Goal: Task Accomplishment & Management: Manage account settings

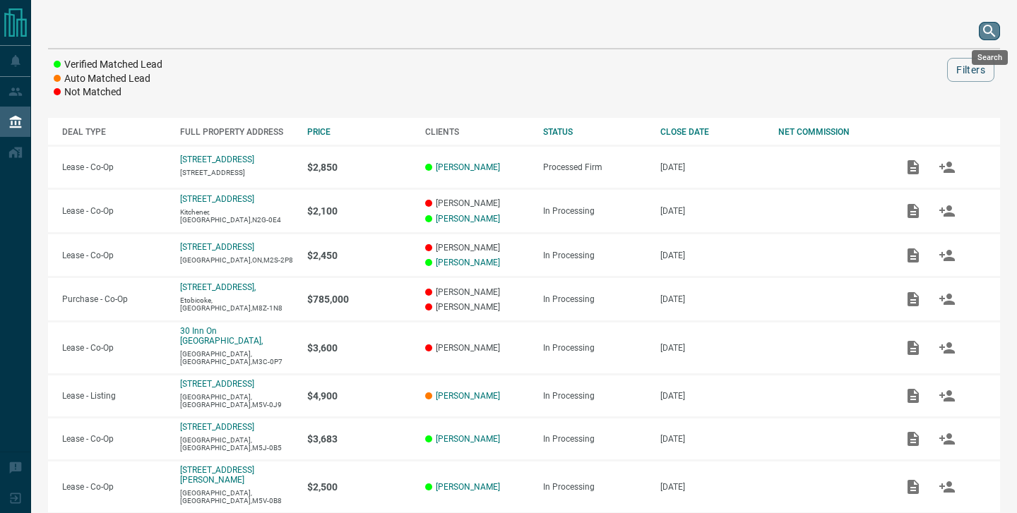
click at [996, 40] on button "search button" at bounding box center [989, 31] width 21 height 18
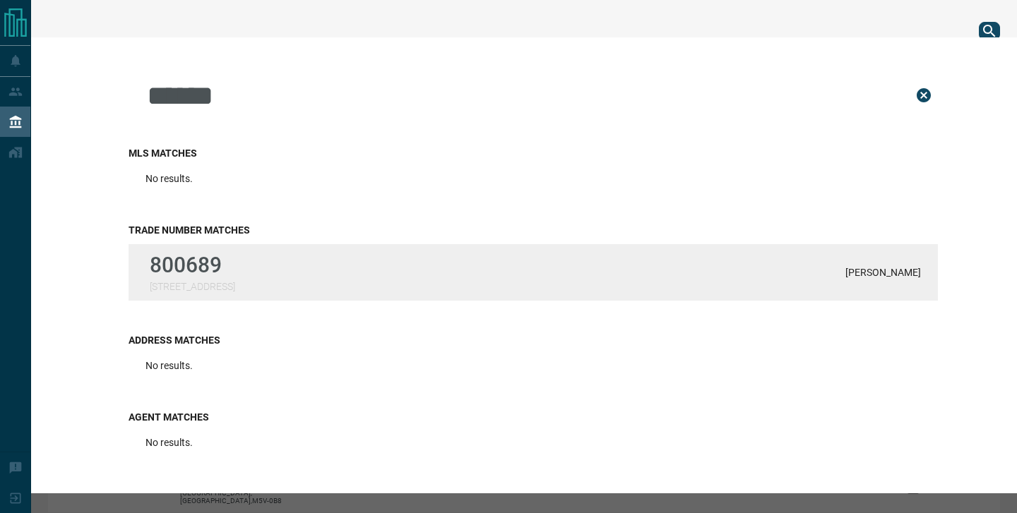
type input "******"
click at [337, 269] on div "800689 [STREET_ADDRESS] Solomons" at bounding box center [532, 272] width 809 height 56
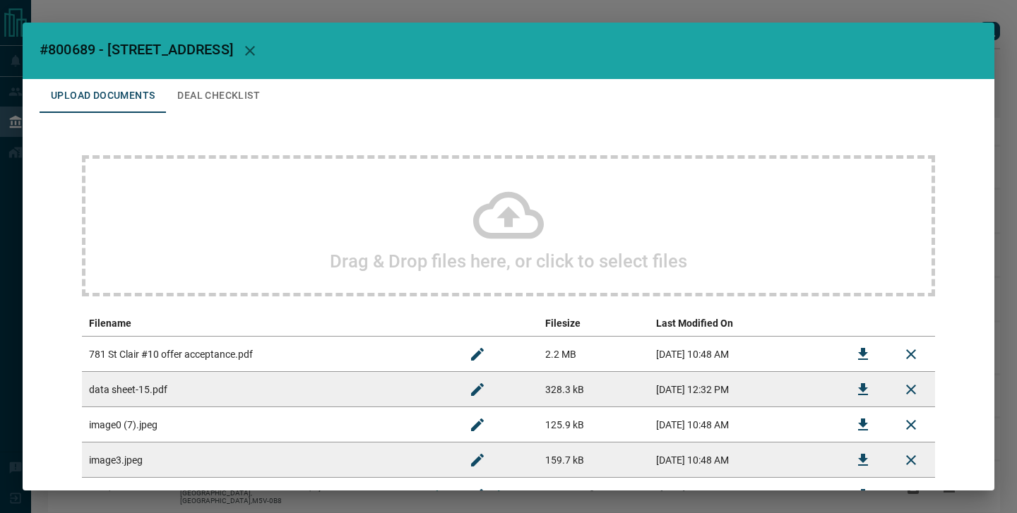
click at [329, 246] on div "Drag & Drop files here, or click to select files" at bounding box center [508, 225] width 853 height 141
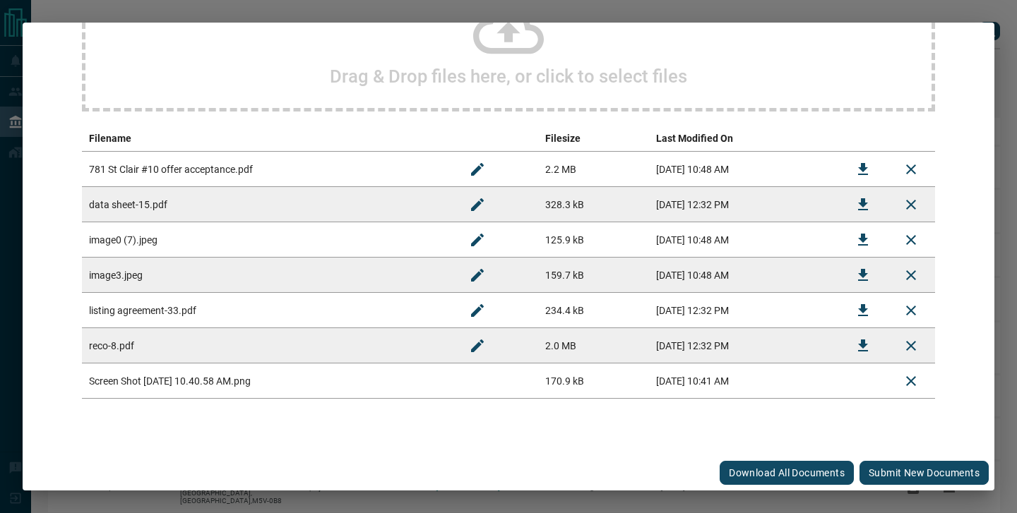
click at [887, 486] on div "Download All Documents Submit new documents" at bounding box center [508, 472] width 971 height 35
click at [885, 477] on button "Submit new documents" at bounding box center [923, 473] width 129 height 24
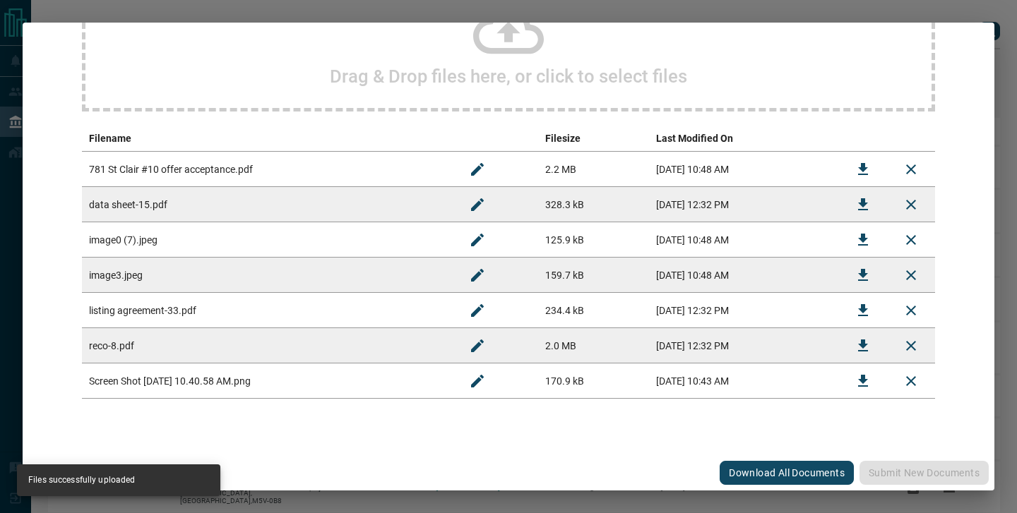
click at [469, 379] on icon "Rename" at bounding box center [477, 381] width 17 height 17
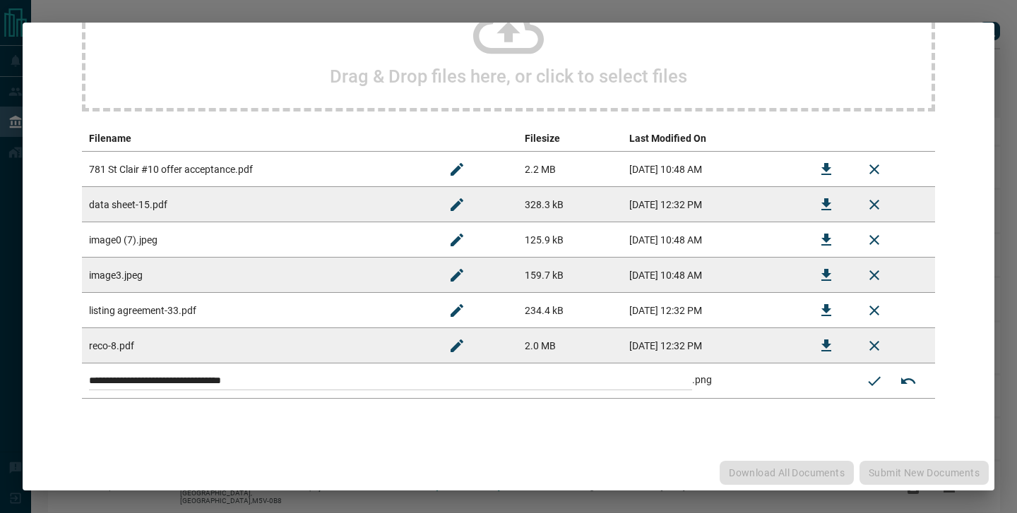
drag, startPoint x: 458, startPoint y: 379, endPoint x: 136, endPoint y: 354, distance: 323.7
click at [136, 354] on tbody "**********" at bounding box center [508, 275] width 853 height 247
paste input
type input "**********"
click at [890, 381] on button "Submit new name" at bounding box center [874, 381] width 34 height 34
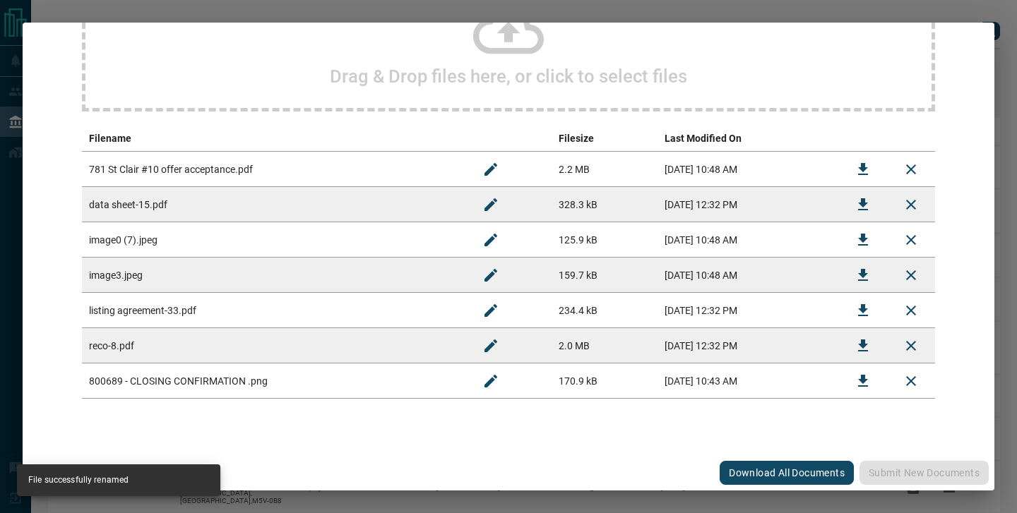
click at [986, 16] on div "#800689 - [STREET_ADDRESS] Upload Documents Deal Checklist Drag & Drop files he…" at bounding box center [508, 256] width 1017 height 513
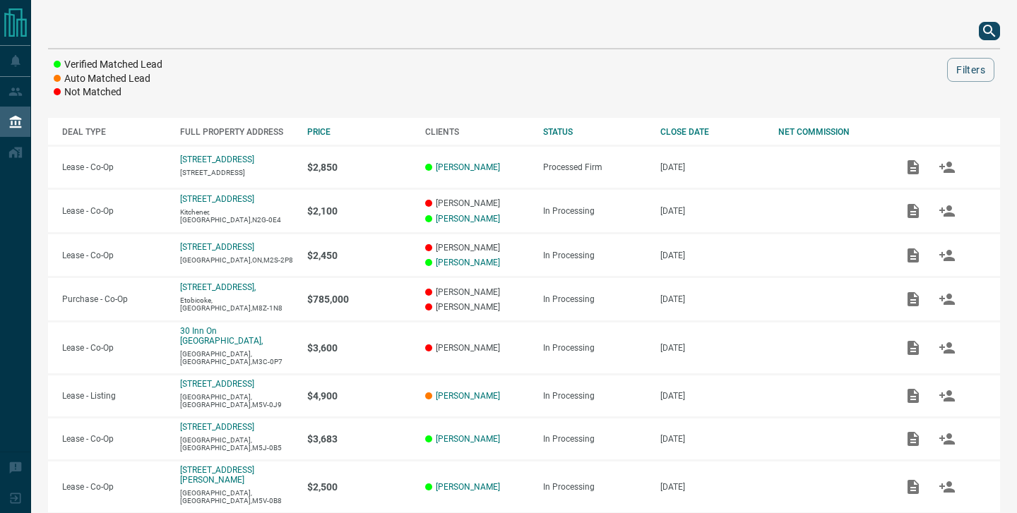
scroll to position [0, 0]
click at [988, 32] on icon "search button" at bounding box center [989, 31] width 12 height 12
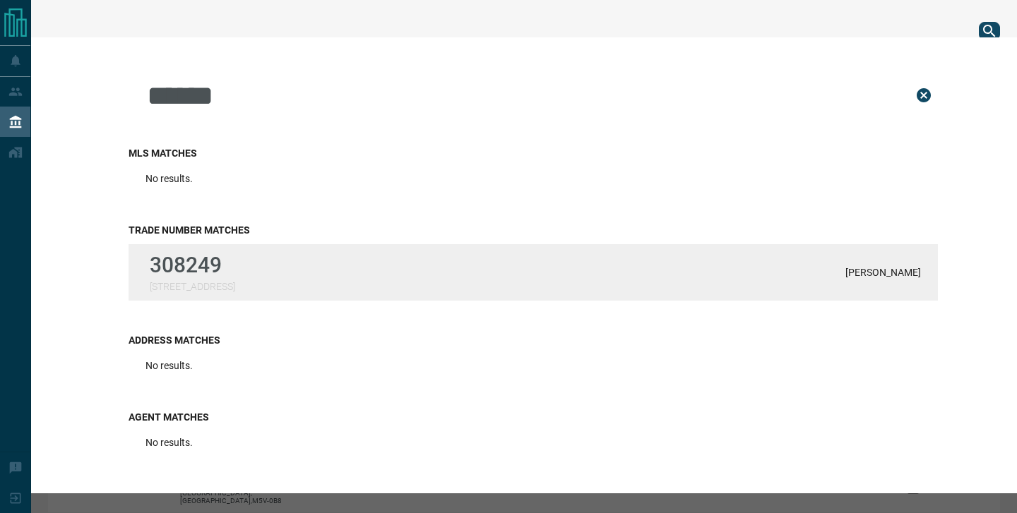
click at [301, 261] on div "308249 [STREET_ADDRESS] Chinnasamy" at bounding box center [532, 272] width 809 height 56
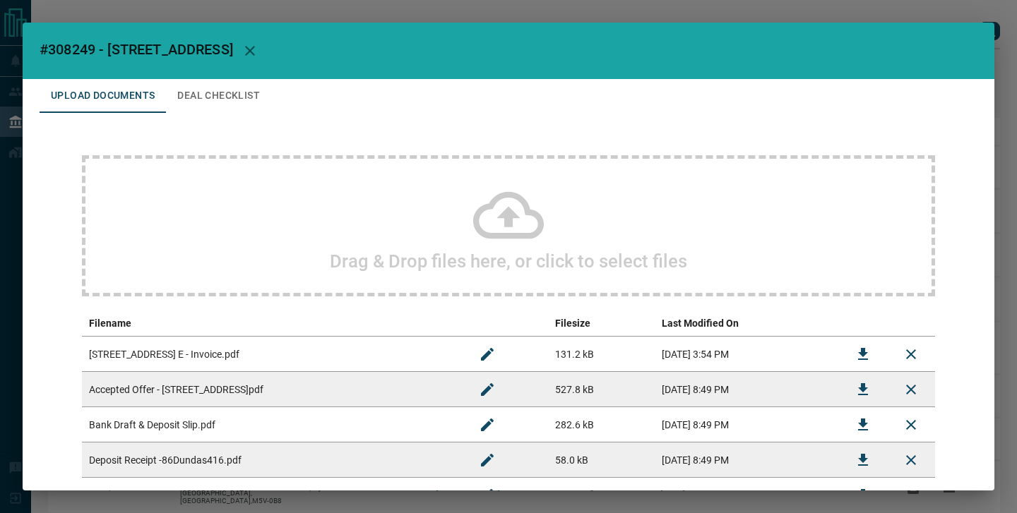
scroll to position [103, 0]
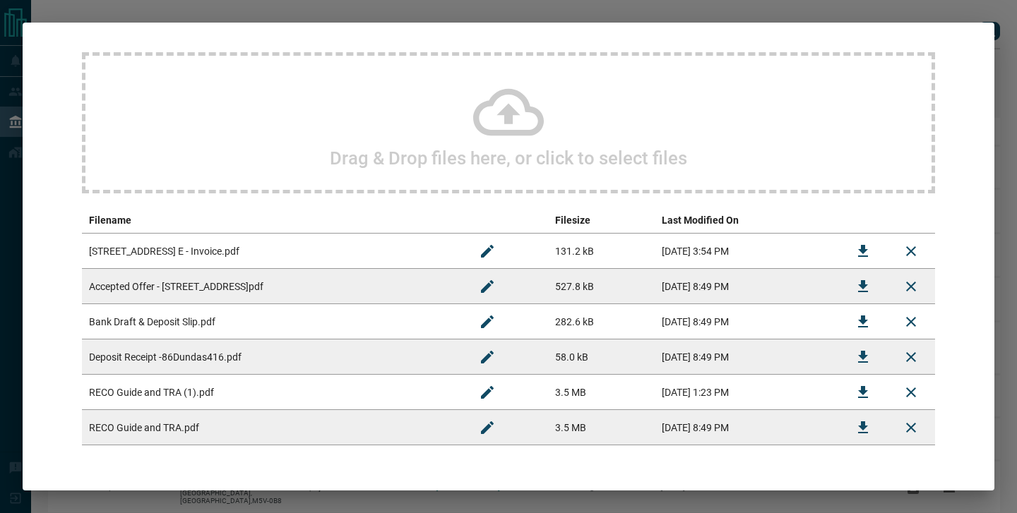
click at [871, 251] on button "Download" at bounding box center [863, 251] width 34 height 34
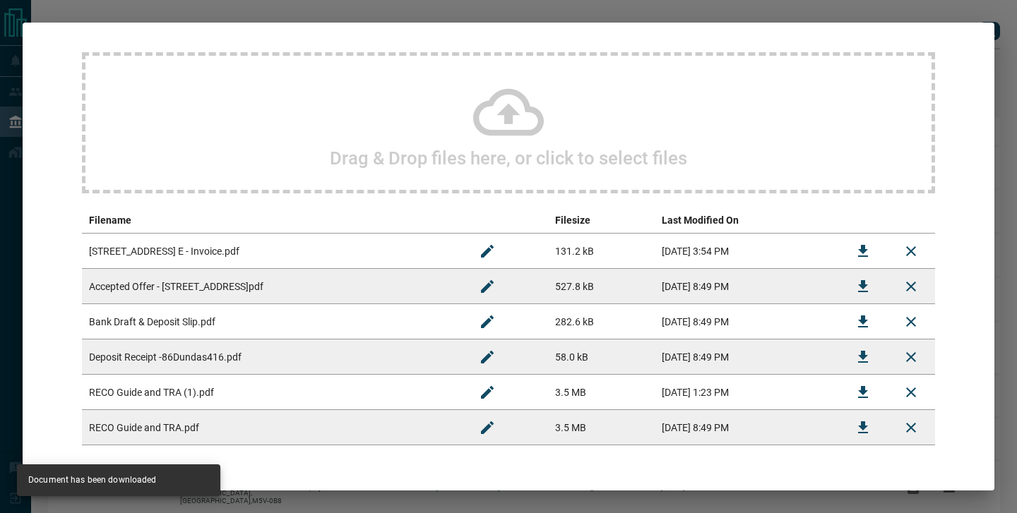
click at [155, 11] on div "#308249 - [STREET_ADDRESS],416 Upload Documents Deal Checklist Drag & Drop file…" at bounding box center [508, 256] width 1017 height 513
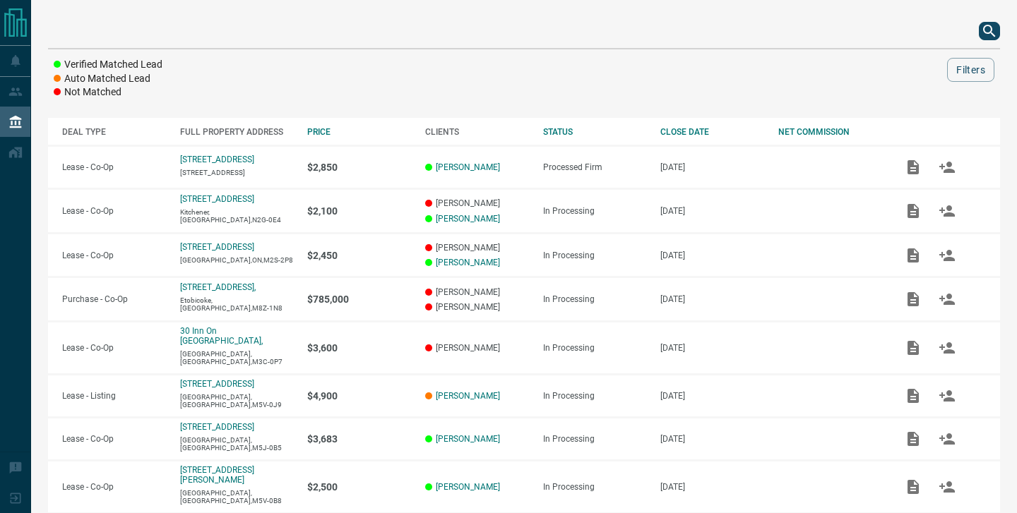
scroll to position [0, 0]
click at [981, 32] on icon "search button" at bounding box center [989, 31] width 17 height 17
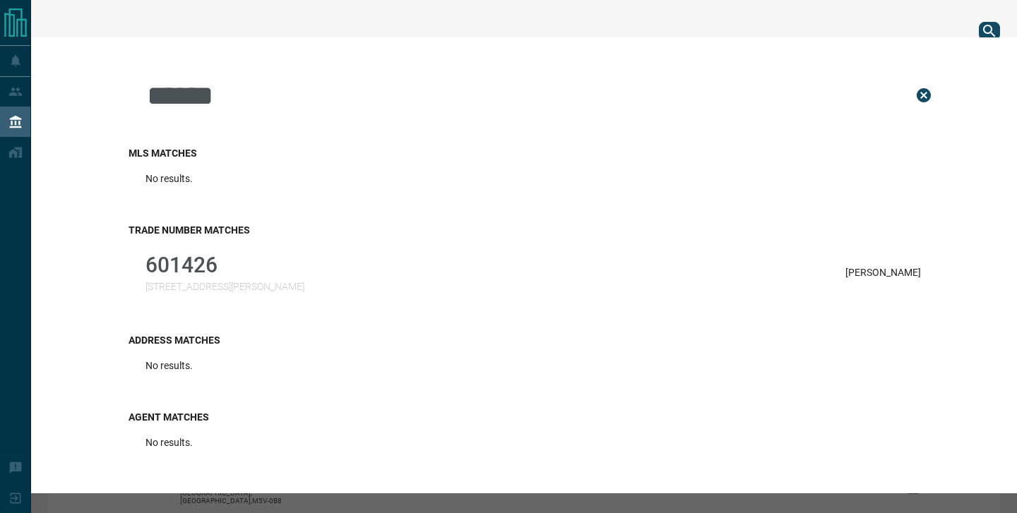
type input "******"
click at [613, 228] on h3 "Trade Number Matches" at bounding box center [532, 230] width 809 height 11
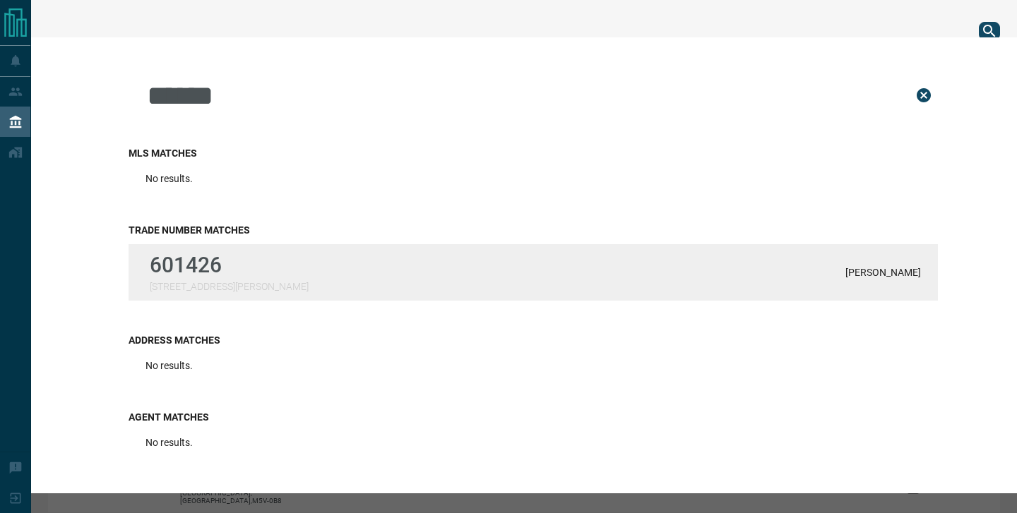
click at [594, 270] on div "601426 [STREET_ADDRESS][PERSON_NAME] [PERSON_NAME]" at bounding box center [532, 272] width 809 height 56
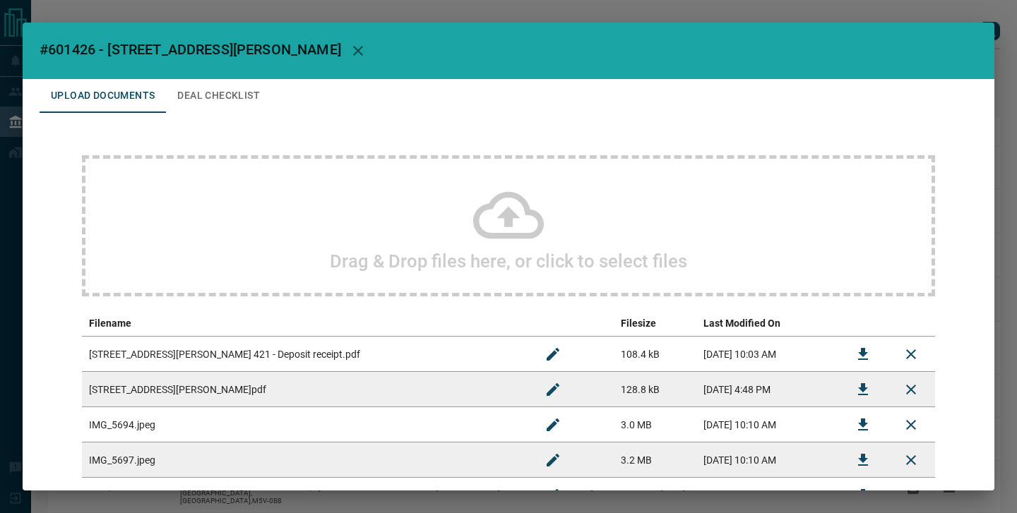
click at [861, 391] on icon "Download" at bounding box center [862, 389] width 17 height 17
click at [861, 391] on td at bounding box center [863, 389] width 48 height 35
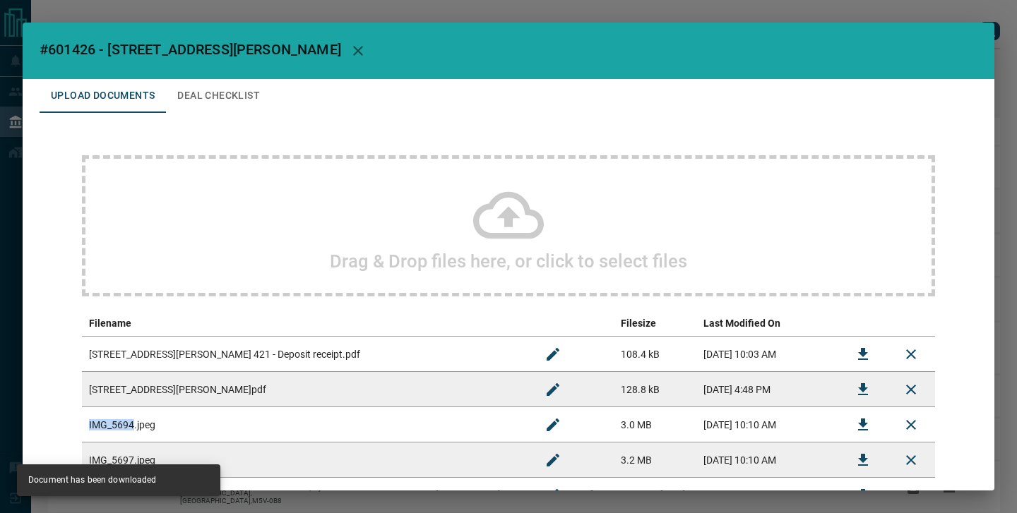
click at [73, 11] on div "#601426 - [STREET_ADDRESS][PERSON_NAME],421 Upload Documents Deal Checklist Dra…" at bounding box center [508, 256] width 1017 height 513
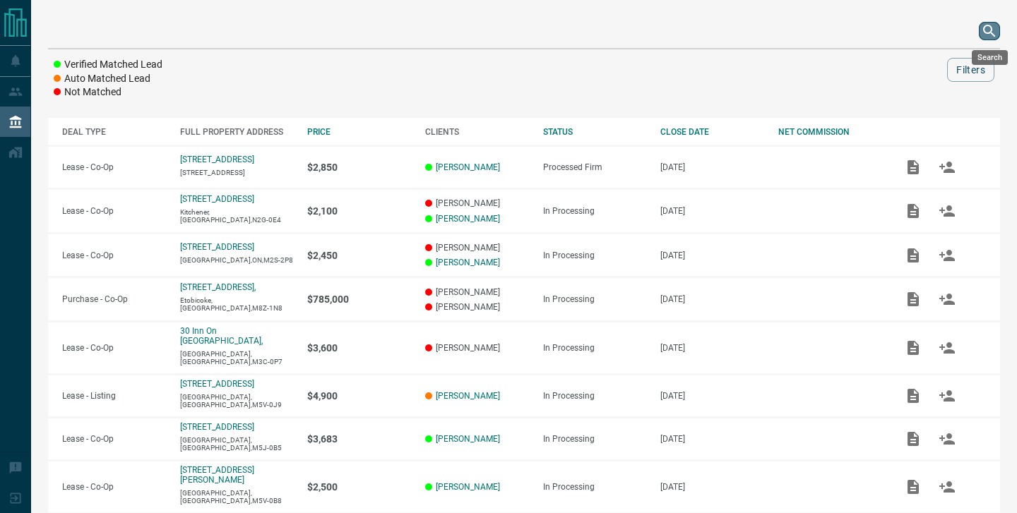
click at [993, 28] on icon "search button" at bounding box center [989, 31] width 17 height 17
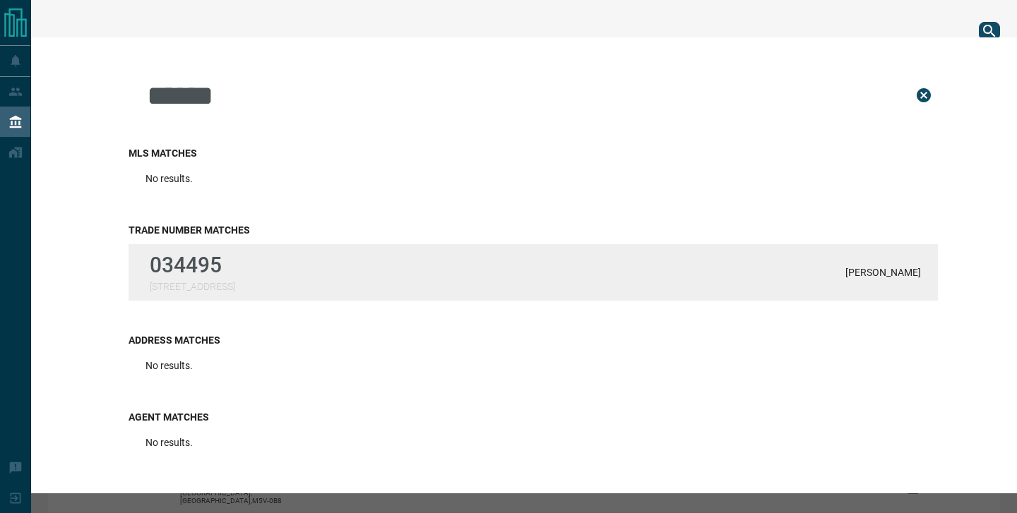
type input "******"
click at [235, 275] on p "034495" at bounding box center [192, 265] width 85 height 25
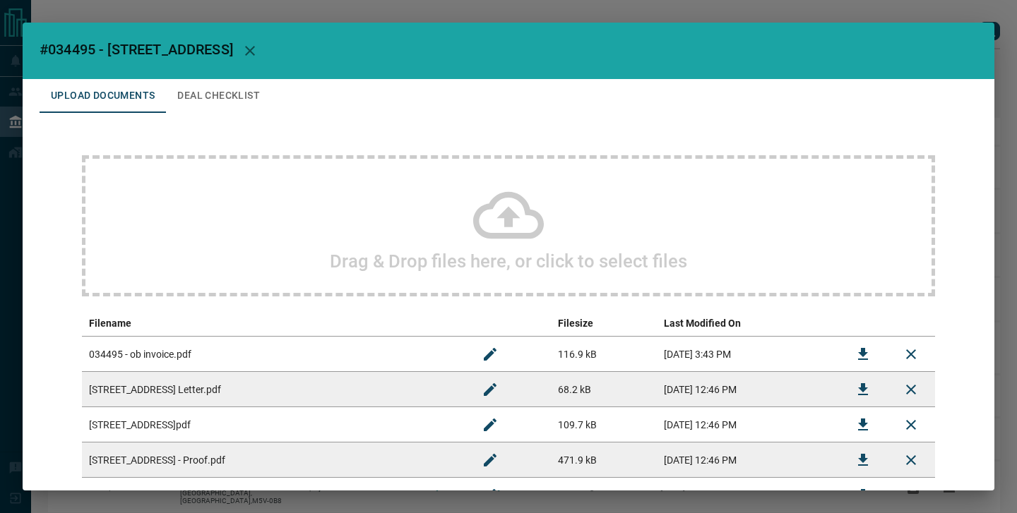
click at [311, 236] on div "Drag & Drop files here, or click to select files" at bounding box center [508, 225] width 853 height 141
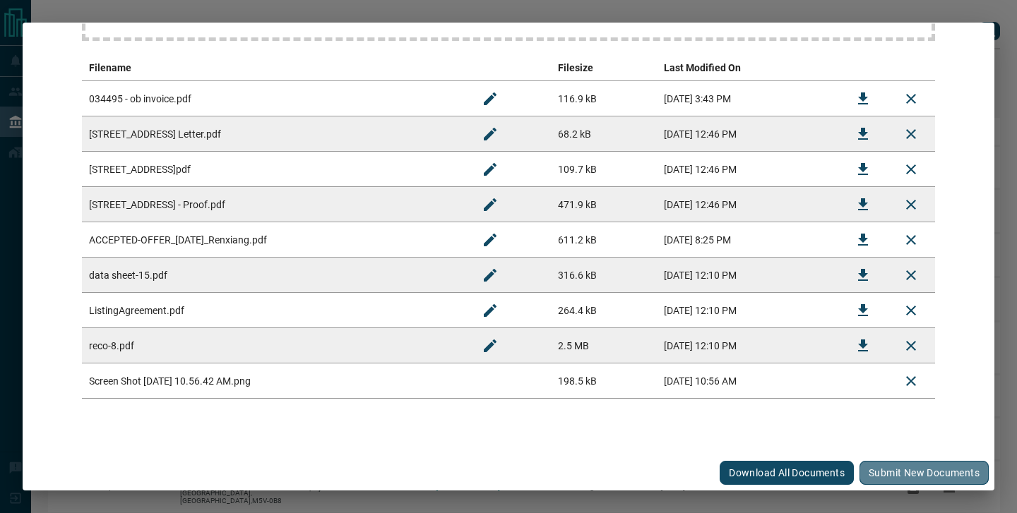
click at [900, 468] on button "Submit new documents" at bounding box center [923, 473] width 129 height 24
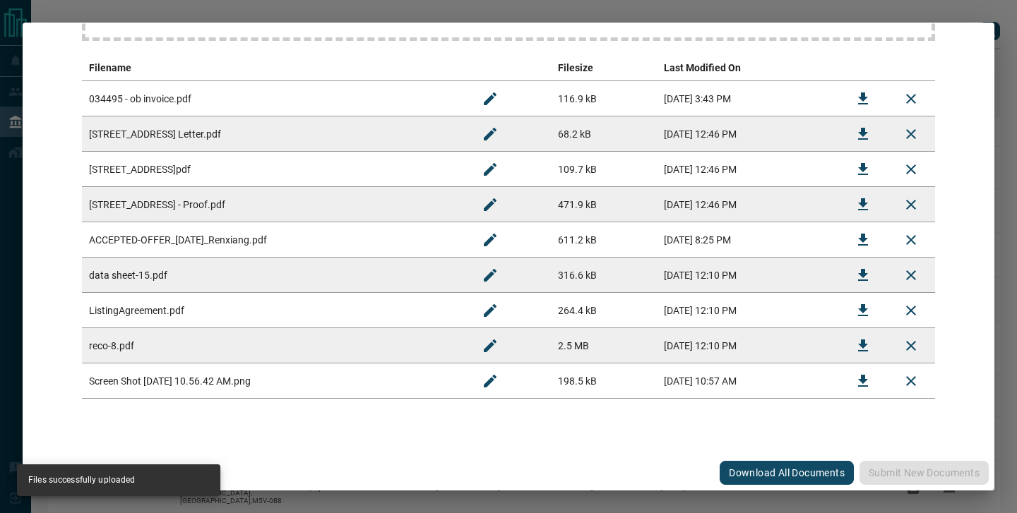
click at [489, 387] on icon "Rename" at bounding box center [490, 381] width 17 height 17
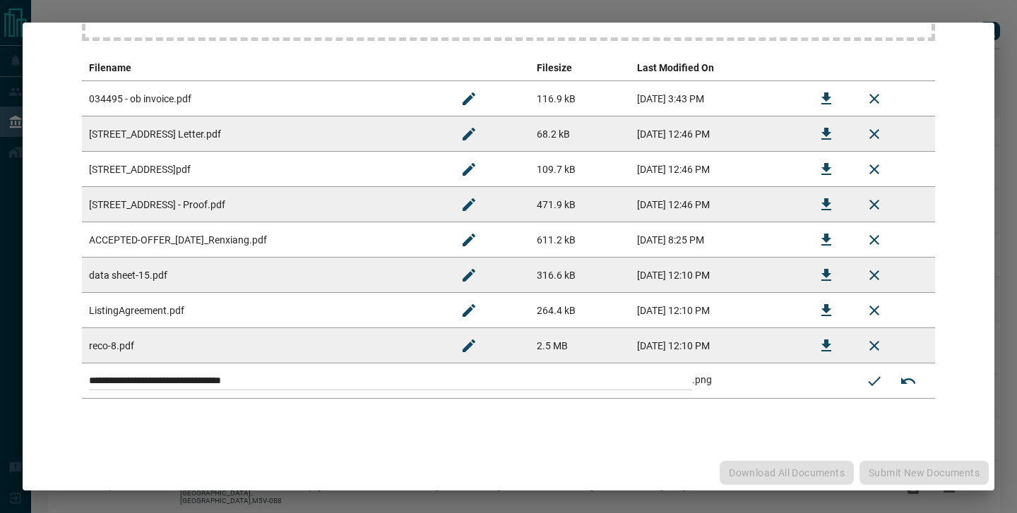
drag, startPoint x: 489, startPoint y: 387, endPoint x: 62, endPoint y: 313, distance: 433.4
click at [62, 313] on div "**********" at bounding box center [509, 149] width 938 height 584
paste input
type input "**********"
click at [873, 383] on icon "Submit new name" at bounding box center [874, 380] width 13 height 9
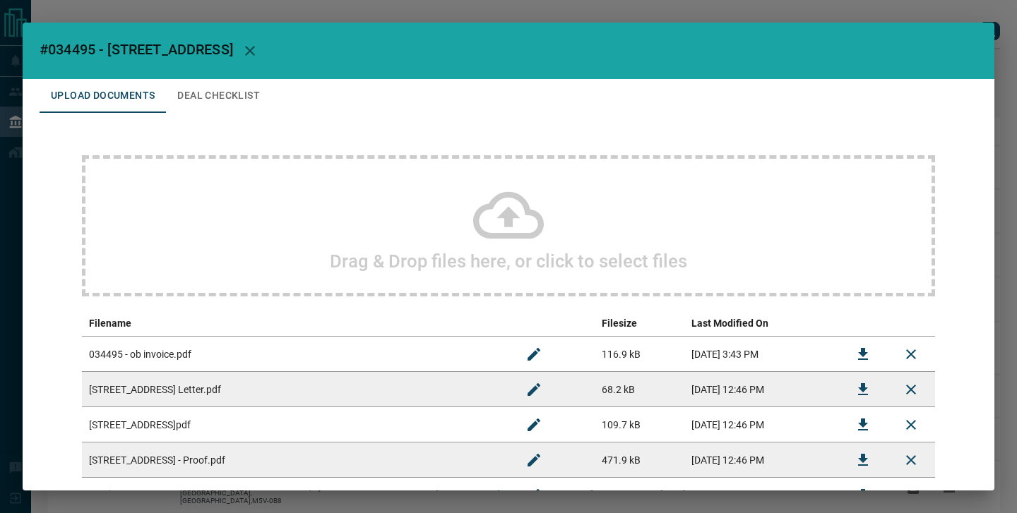
scroll to position [291, 0]
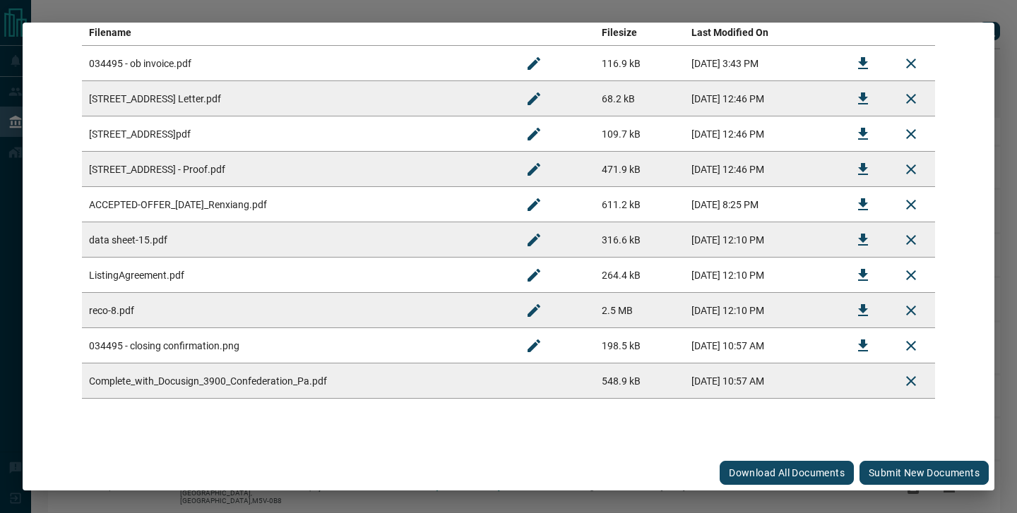
click at [928, 472] on button "Submit new documents" at bounding box center [923, 473] width 129 height 24
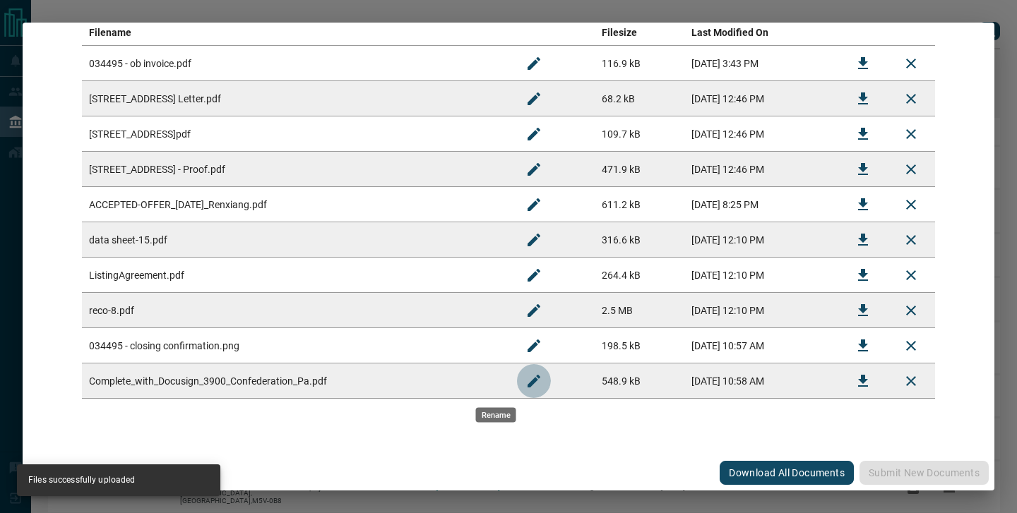
click at [525, 381] on icon "Rename" at bounding box center [533, 381] width 17 height 17
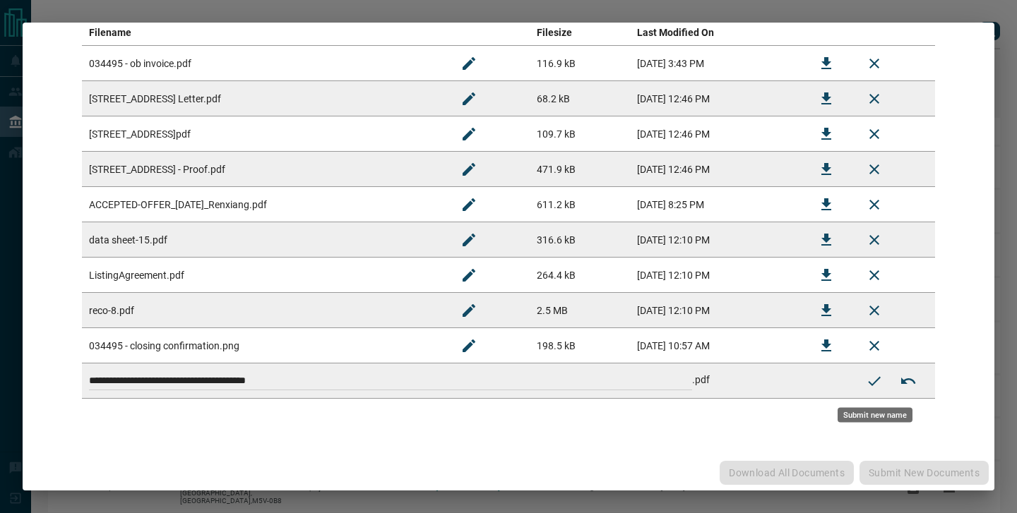
drag, startPoint x: 497, startPoint y: 381, endPoint x: -3, endPoint y: 359, distance: 500.4
click at [0, 359] on html "Lead Transfers Leads Deals Listings Disclosure Logout Verified Matched Lead Aut…" at bounding box center [508, 256] width 1017 height 513
paste input
type input "**********"
click at [877, 377] on icon "Submit new name" at bounding box center [874, 381] width 17 height 17
